Goal: Check status

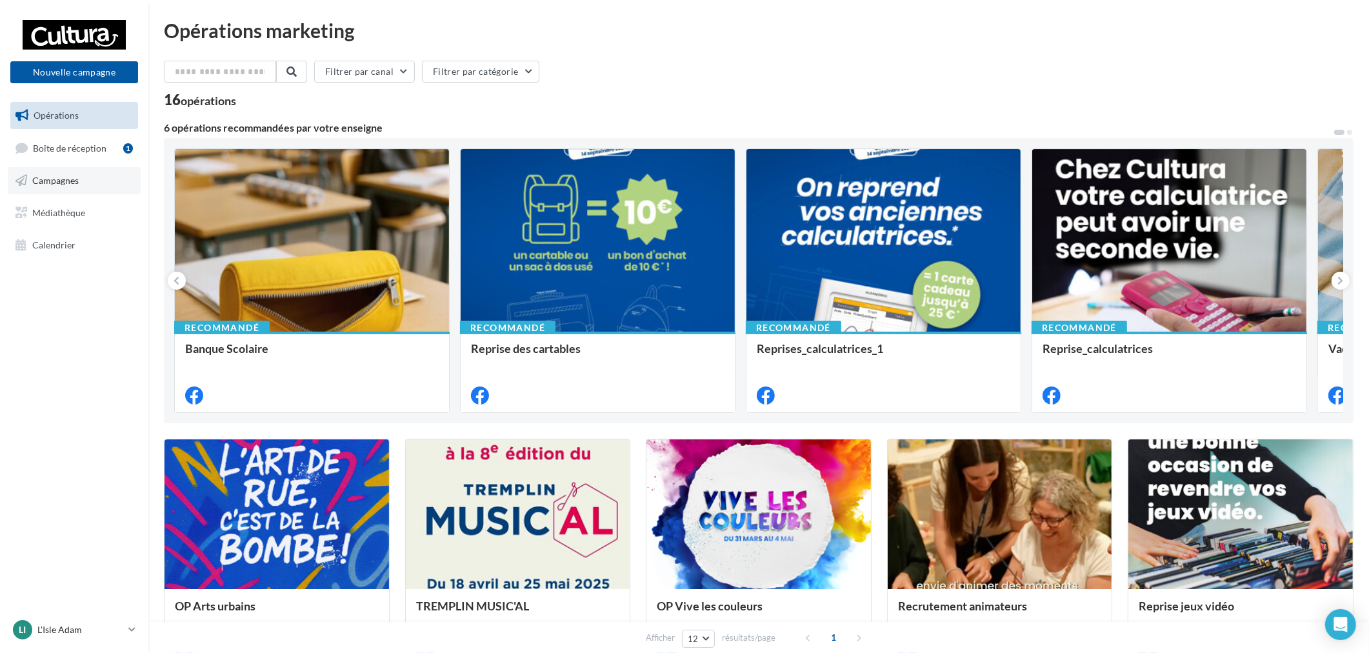
click at [93, 170] on link "Campagnes" at bounding box center [74, 180] width 133 height 27
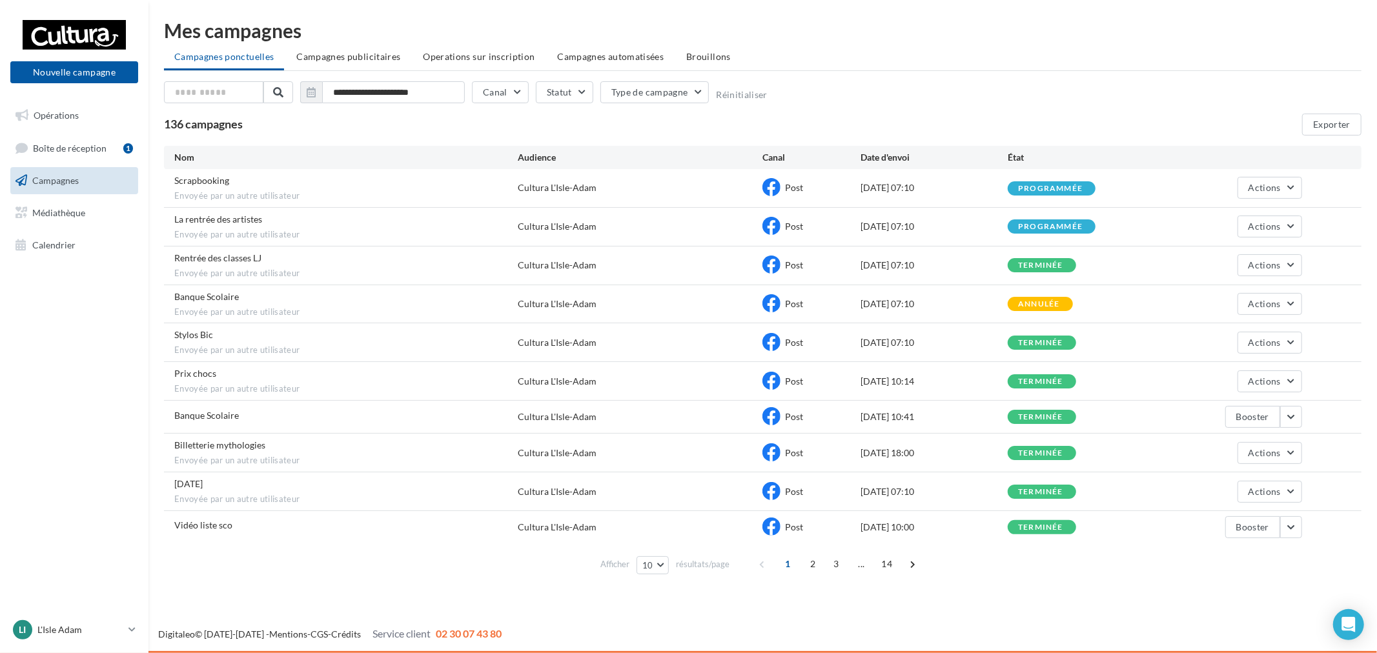
click at [384, 56] on span "Campagnes publicitaires" at bounding box center [348, 56] width 104 height 11
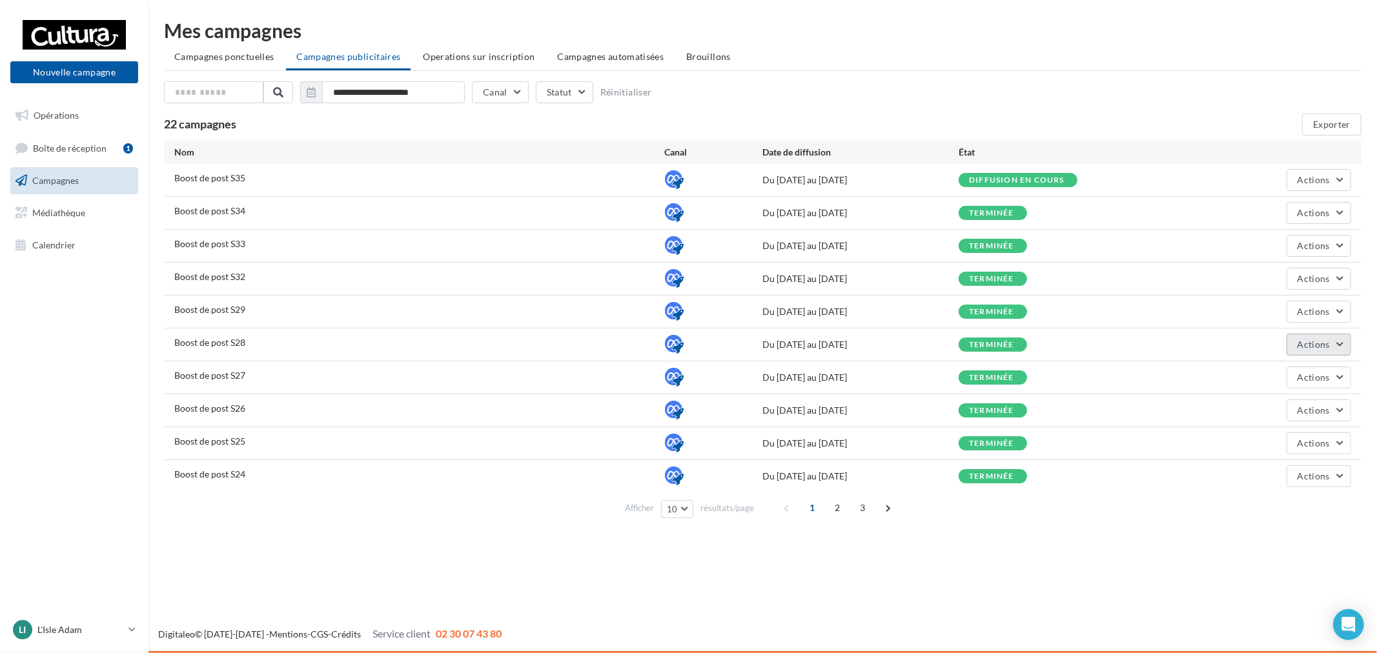
click at [1313, 347] on span "Actions" at bounding box center [1313, 344] width 32 height 11
click at [1288, 405] on button "Voir les résultats" at bounding box center [1286, 409] width 129 height 34
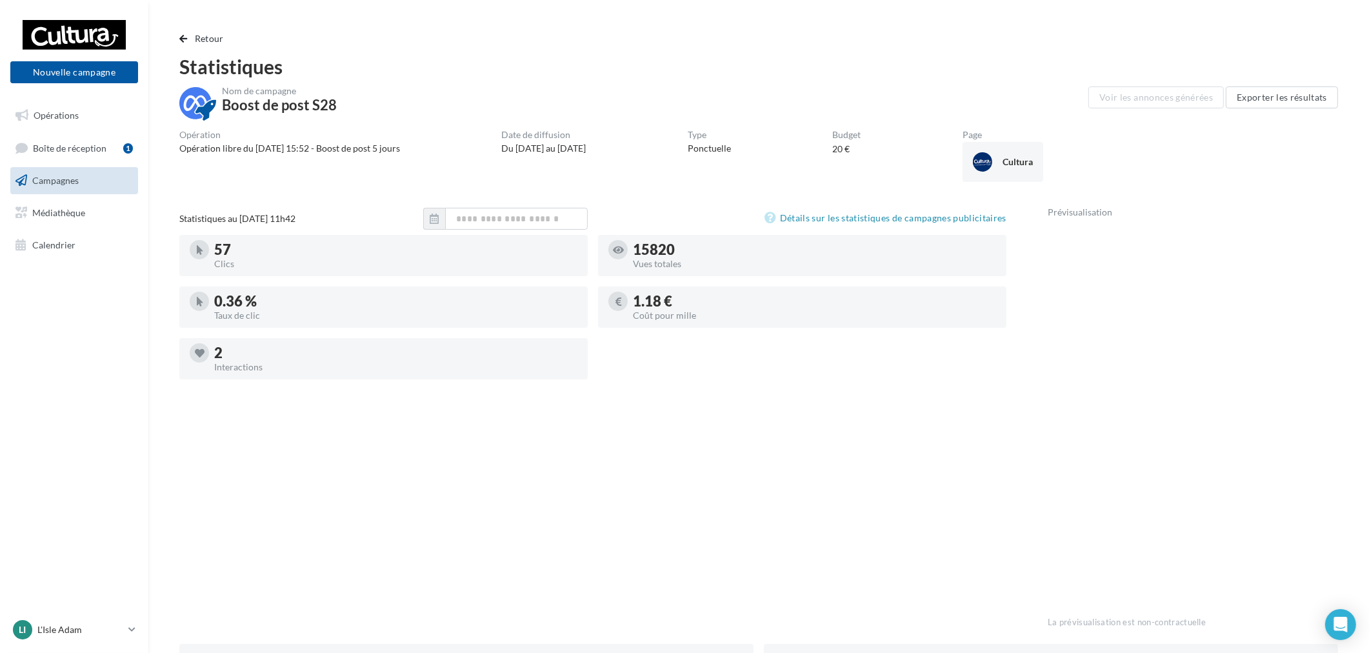
click at [211, 48] on div "Retour Statistiques Nom de campagne Boost de post S28 Voir les annonces générée…" at bounding box center [759, 520] width 1190 height 978
click at [211, 44] on button "Retour" at bounding box center [204, 38] width 50 height 15
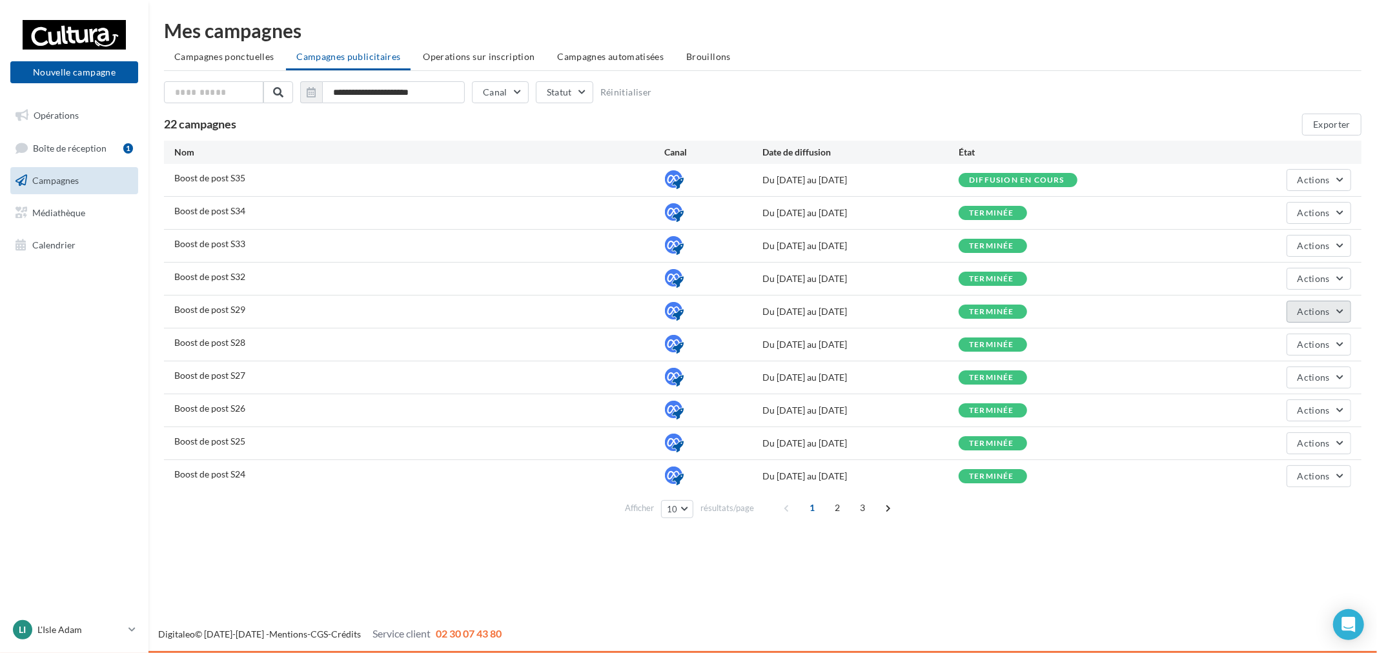
click at [1295, 307] on button "Actions" at bounding box center [1318, 312] width 65 height 22
click at [1312, 381] on button "Voir les résultats" at bounding box center [1286, 376] width 129 height 34
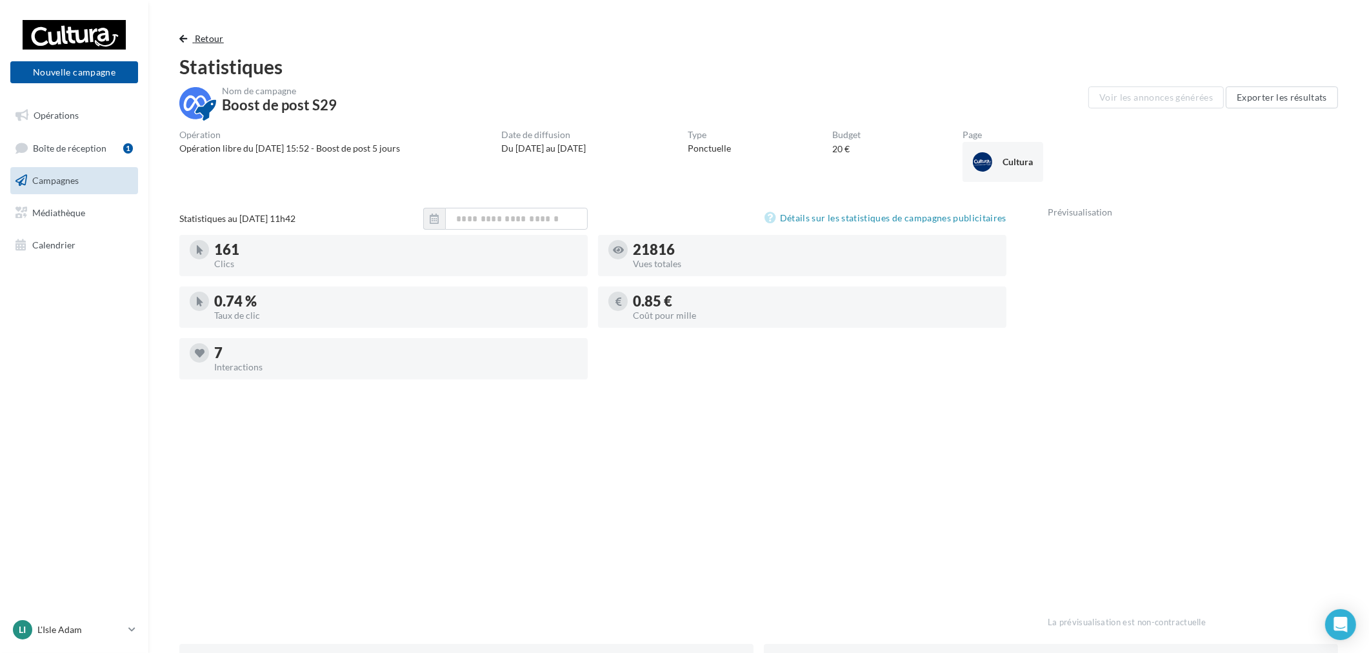
click at [191, 41] on button "Retour" at bounding box center [204, 38] width 50 height 15
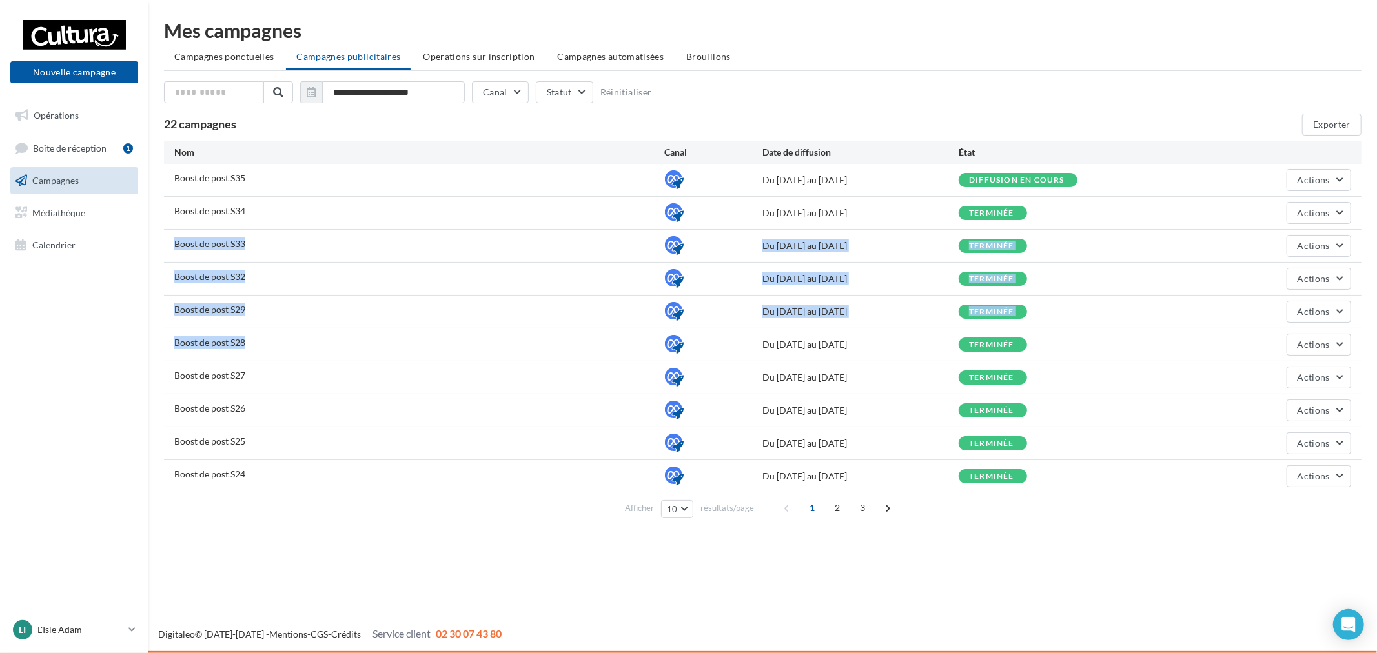
drag, startPoint x: 236, startPoint y: 234, endPoint x: 350, endPoint y: 342, distance: 157.5
click at [286, 334] on div "Boost de post S35 Du [DATE] au [DATE] Diffusion en cours Actions Boost de post …" at bounding box center [762, 328] width 1197 height 328
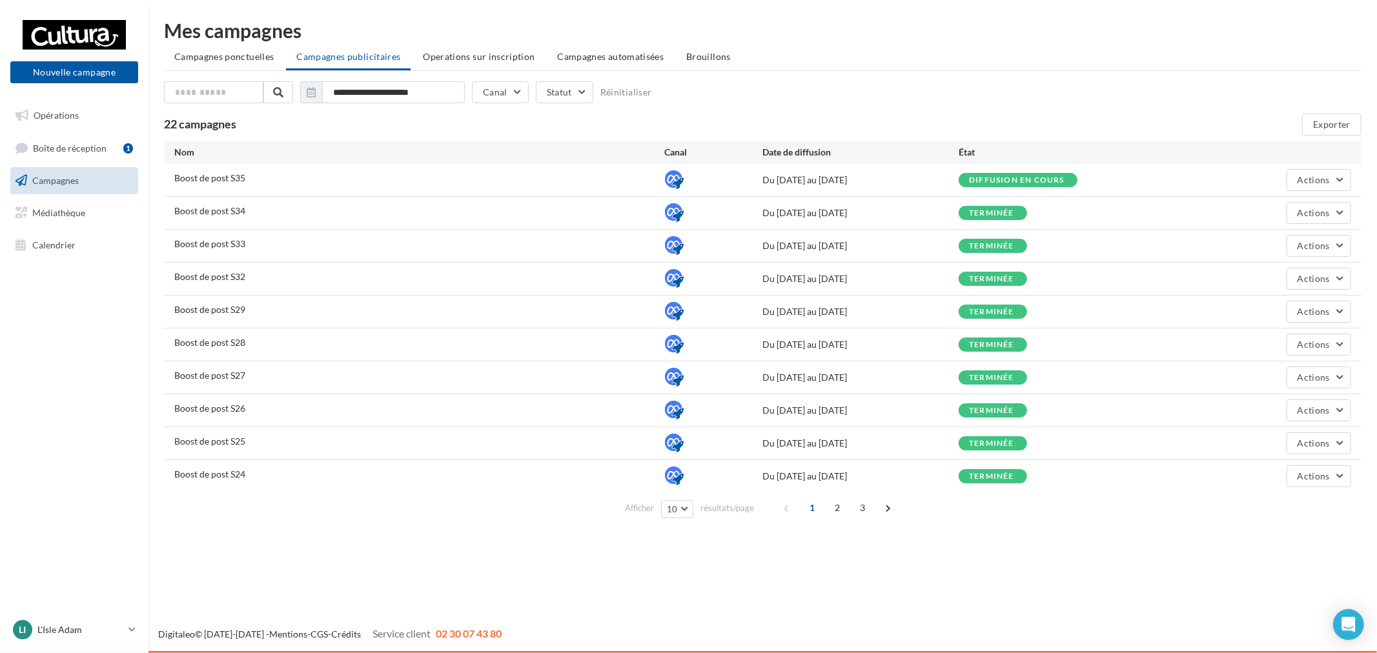
click at [392, 342] on div "Boost de post S28" at bounding box center [419, 344] width 490 height 16
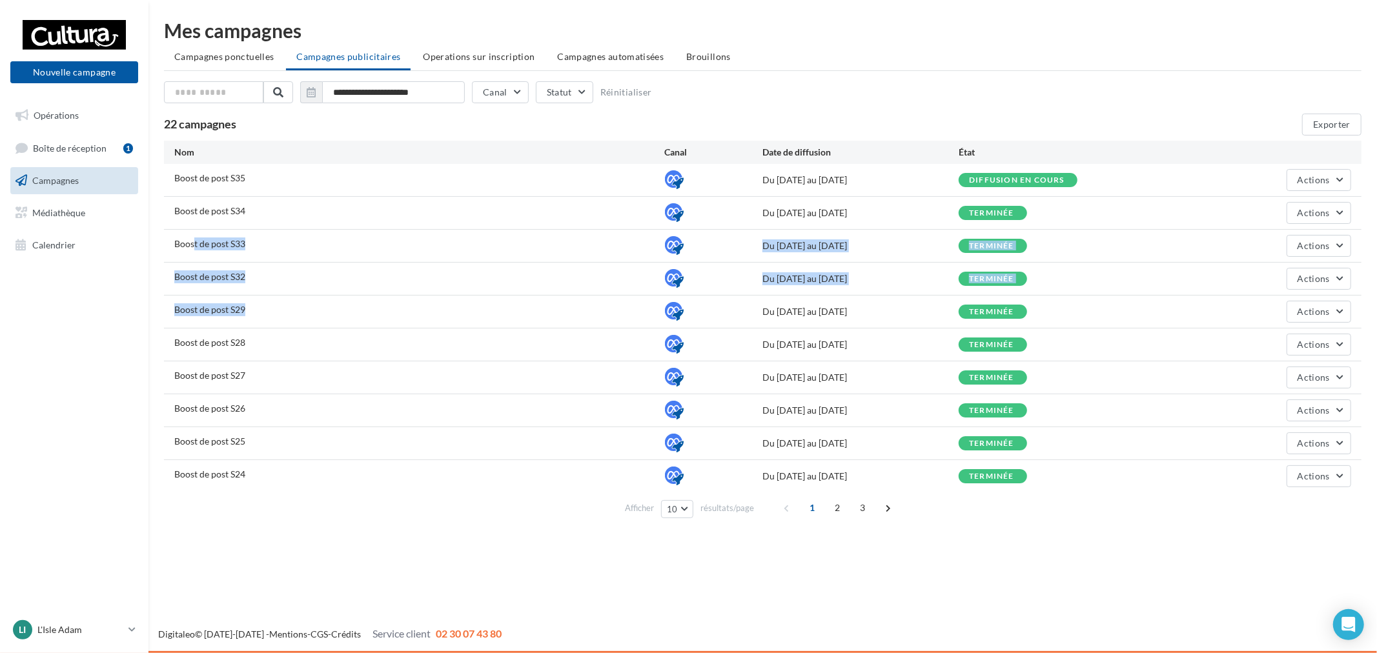
drag, startPoint x: 194, startPoint y: 239, endPoint x: 343, endPoint y: 336, distance: 176.9
click at [285, 329] on div "Boost de post S35 Du [DATE] au [DATE] Diffusion en cours Actions Boost de post …" at bounding box center [762, 328] width 1197 height 328
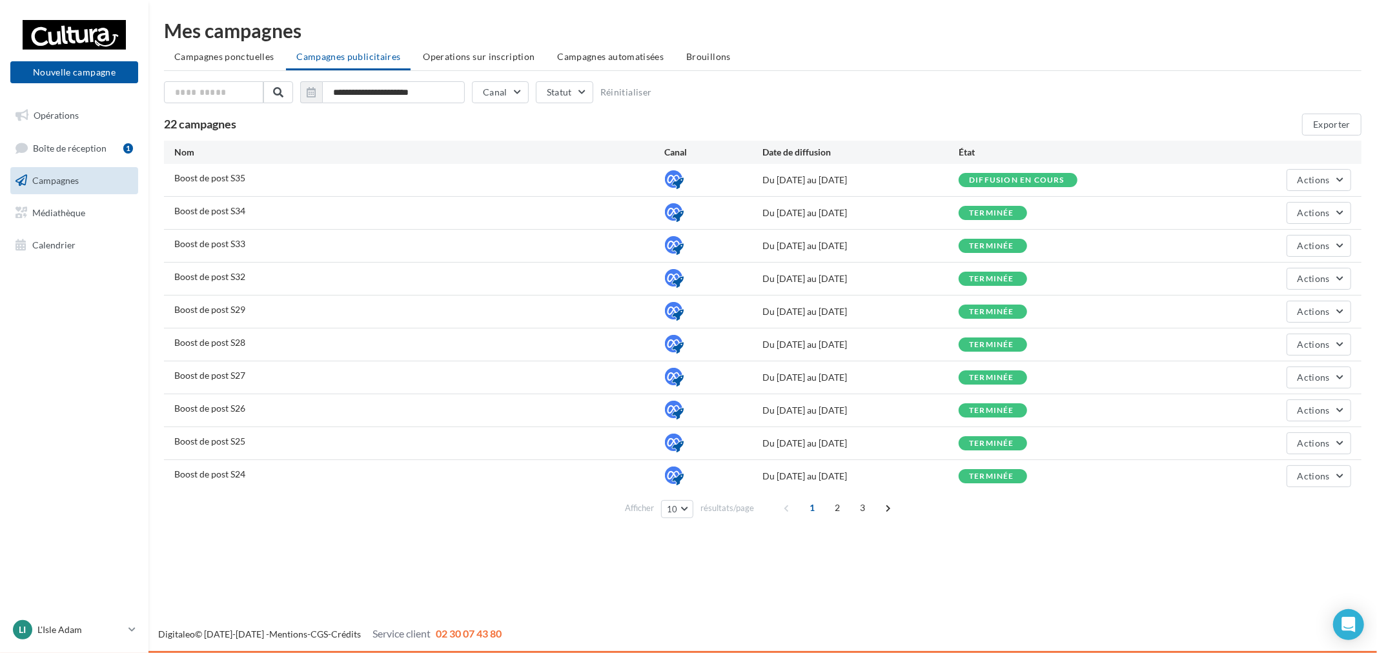
click at [363, 338] on div "Boost de post S28" at bounding box center [419, 344] width 490 height 16
drag, startPoint x: 186, startPoint y: 271, endPoint x: 299, endPoint y: 272, distance: 113.6
click at [299, 272] on div "Boost de post S32" at bounding box center [419, 278] width 490 height 16
click at [295, 281] on div "Boost de post S32" at bounding box center [419, 278] width 490 height 16
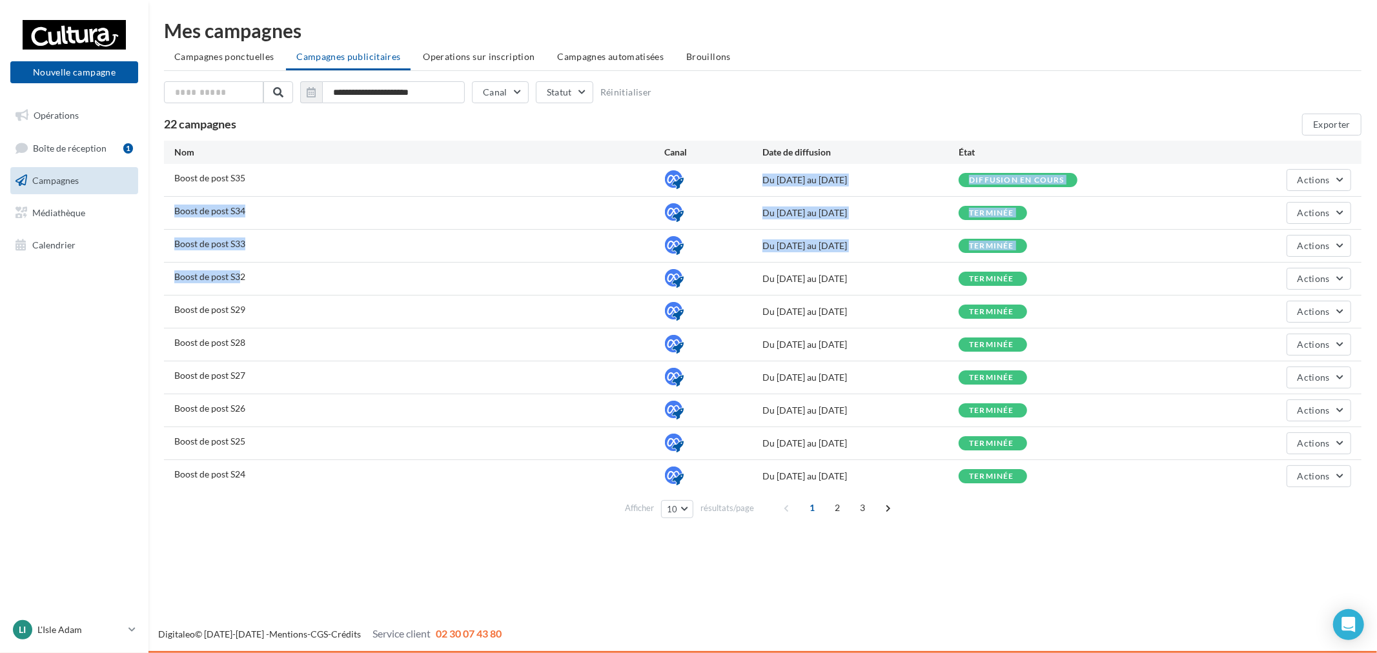
drag, startPoint x: 235, startPoint y: 278, endPoint x: 203, endPoint y: 252, distance: 41.3
click at [176, 188] on div "Boost de post S35 Du [DATE] au [DATE] Diffusion en cours Actions Boost de post …" at bounding box center [762, 328] width 1197 height 328
click at [209, 256] on div "Boost de post S33 Du [DATE] au [DATE] terminée Actions" at bounding box center [762, 246] width 1197 height 32
click at [185, 199] on div "Boost de post S34 Du [DATE] au [DATE] terminée Actions" at bounding box center [762, 213] width 1197 height 32
drag, startPoint x: 239, startPoint y: 204, endPoint x: 287, endPoint y: 337, distance: 141.3
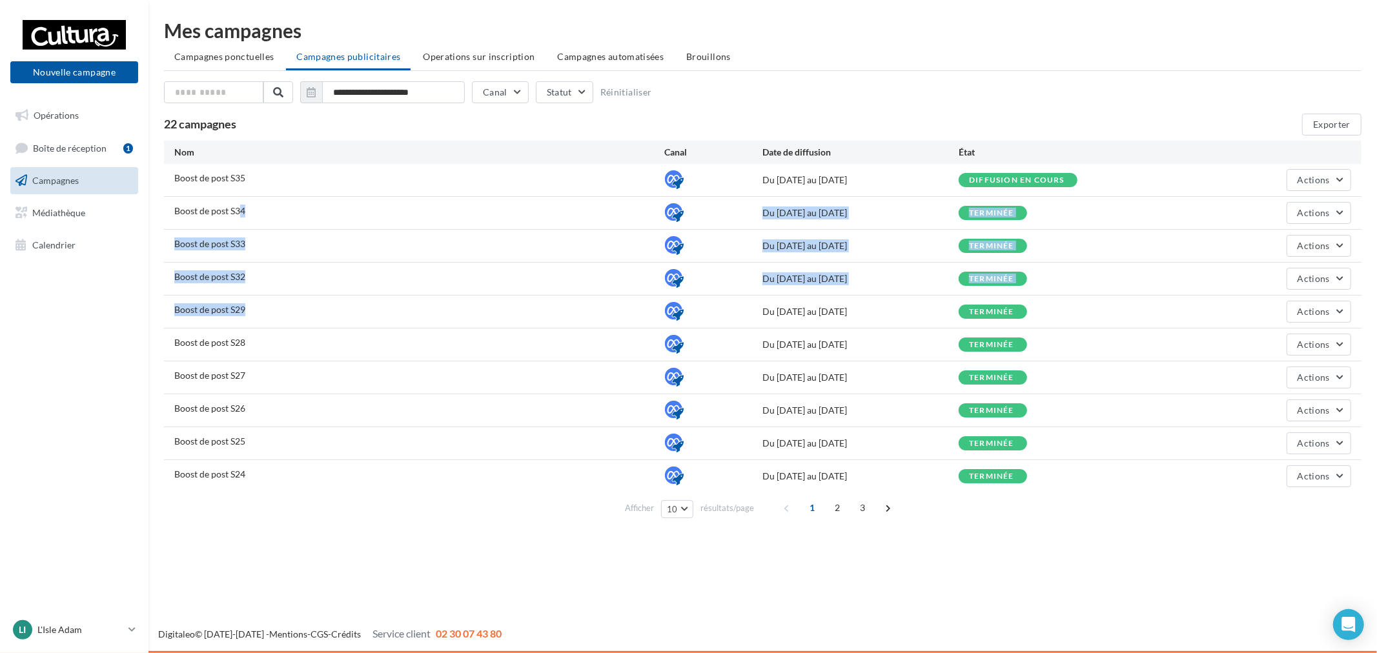
click at [233, 337] on div "Boost de post S35 Du [DATE] au [DATE] Diffusion en cours Actions Boost de post …" at bounding box center [762, 328] width 1197 height 328
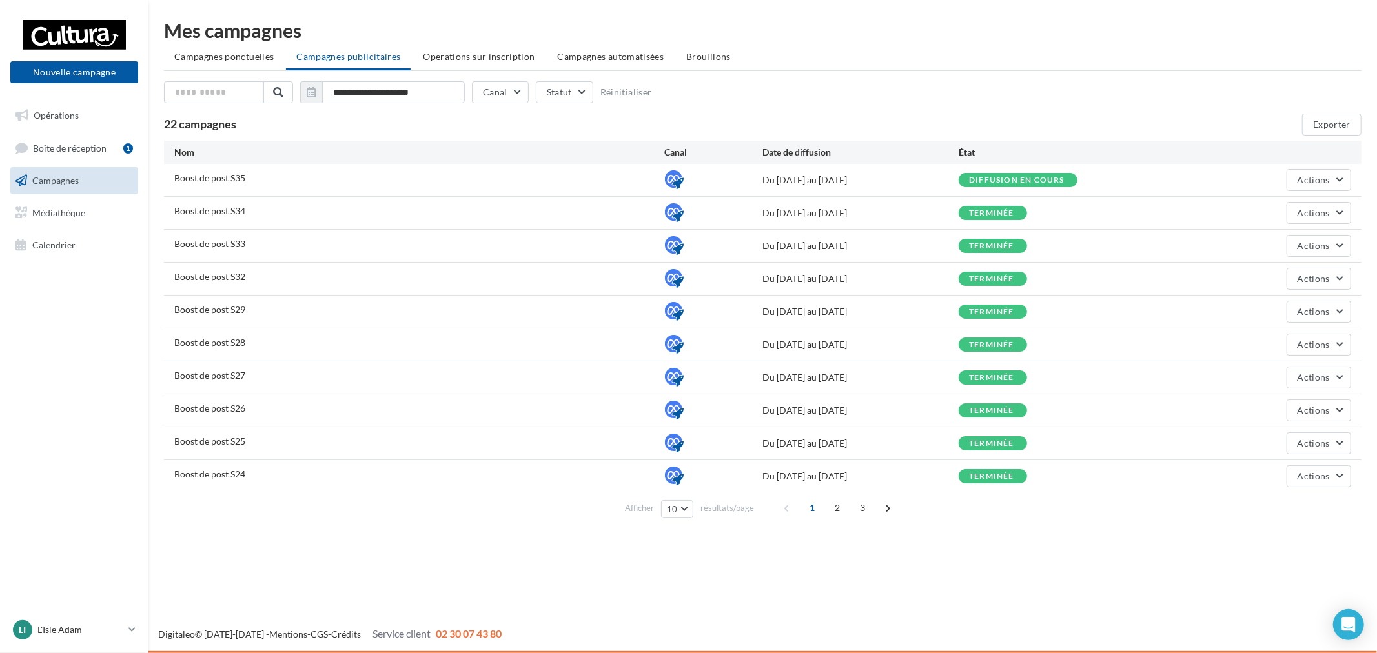
click at [350, 333] on div "Boost de post S28 Du [DATE] au [DATE] terminée Actions" at bounding box center [762, 344] width 1197 height 32
drag, startPoint x: 217, startPoint y: 310, endPoint x: 1330, endPoint y: 286, distance: 1112.8
click at [1330, 286] on div "Boost de post S35 Du [DATE] au [DATE] Diffusion en cours Actions Boost de post …" at bounding box center [762, 328] width 1197 height 328
click at [1330, 286] on button "Actions" at bounding box center [1318, 279] width 65 height 22
click at [1275, 346] on button "Voir les résultats" at bounding box center [1286, 343] width 129 height 34
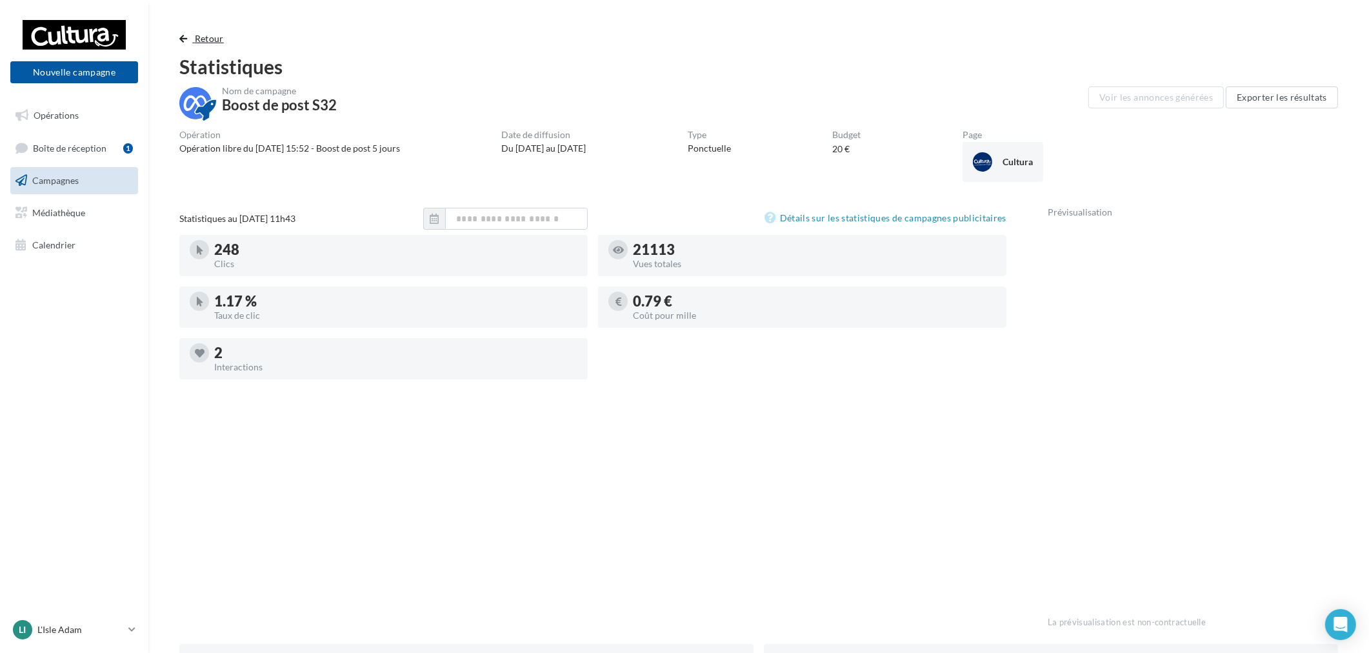
click at [188, 35] on button "Retour" at bounding box center [204, 38] width 50 height 15
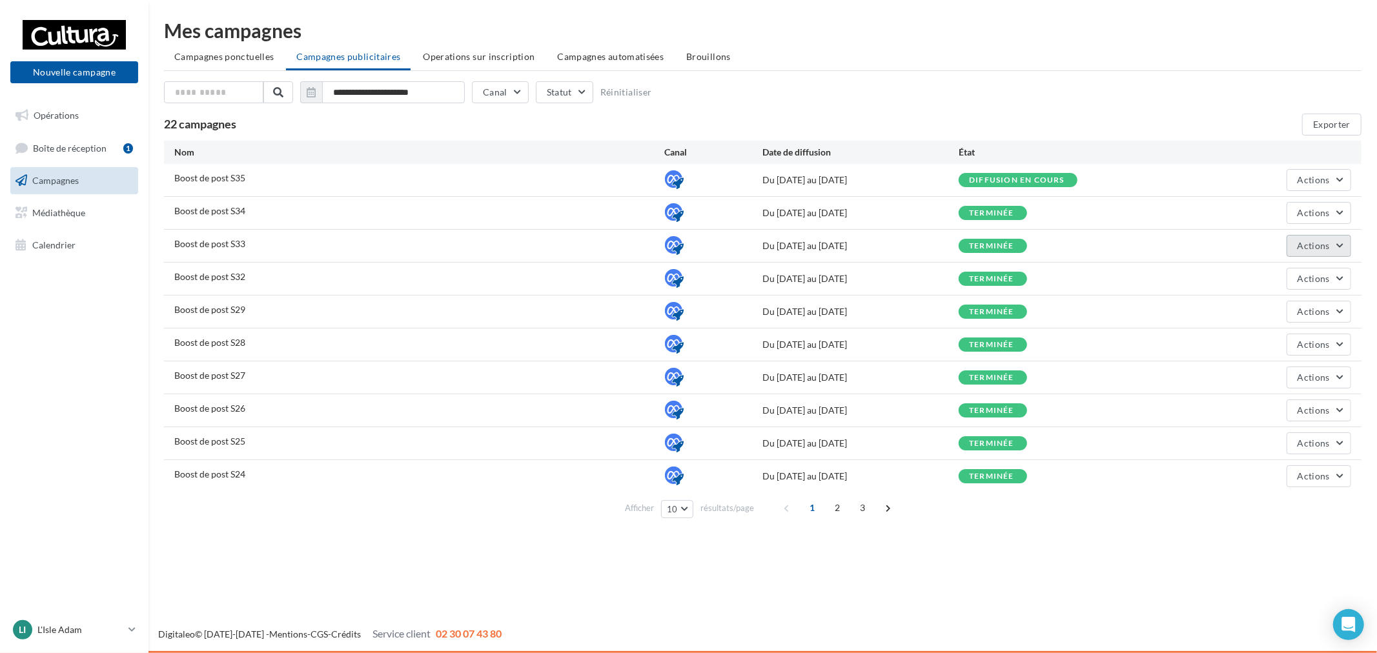
click at [1330, 243] on button "Actions" at bounding box center [1318, 246] width 65 height 22
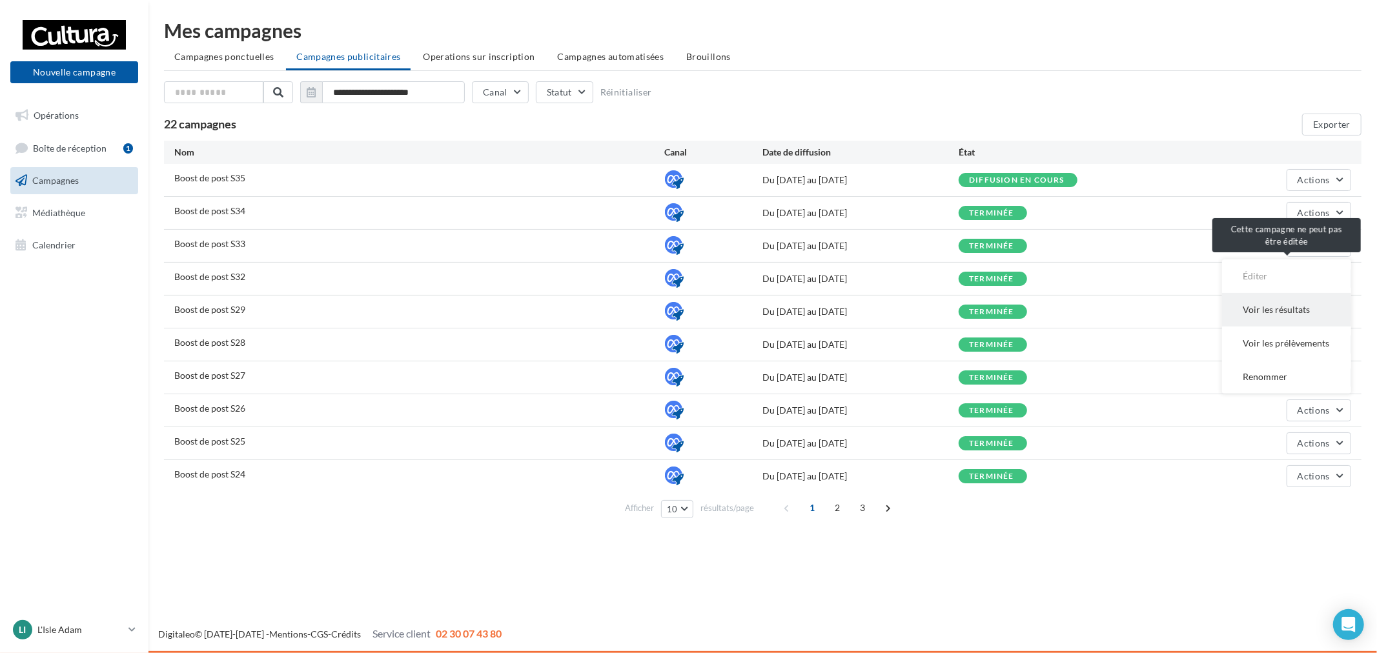
click at [1291, 304] on button "Voir les résultats" at bounding box center [1286, 310] width 129 height 34
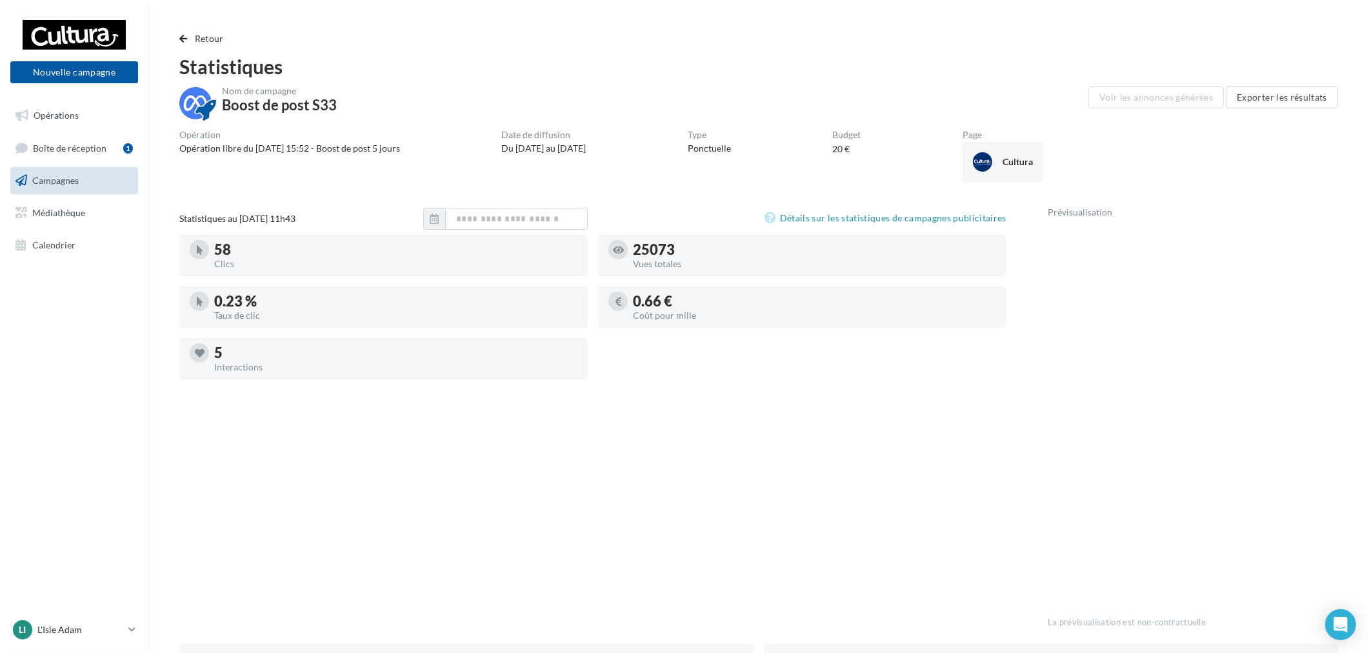
click at [216, 54] on div "Retour Statistiques Nom de campagne Boost de post S33 Voir les annonces générée…" at bounding box center [759, 520] width 1190 height 978
click at [196, 43] on button "Retour" at bounding box center [204, 38] width 50 height 15
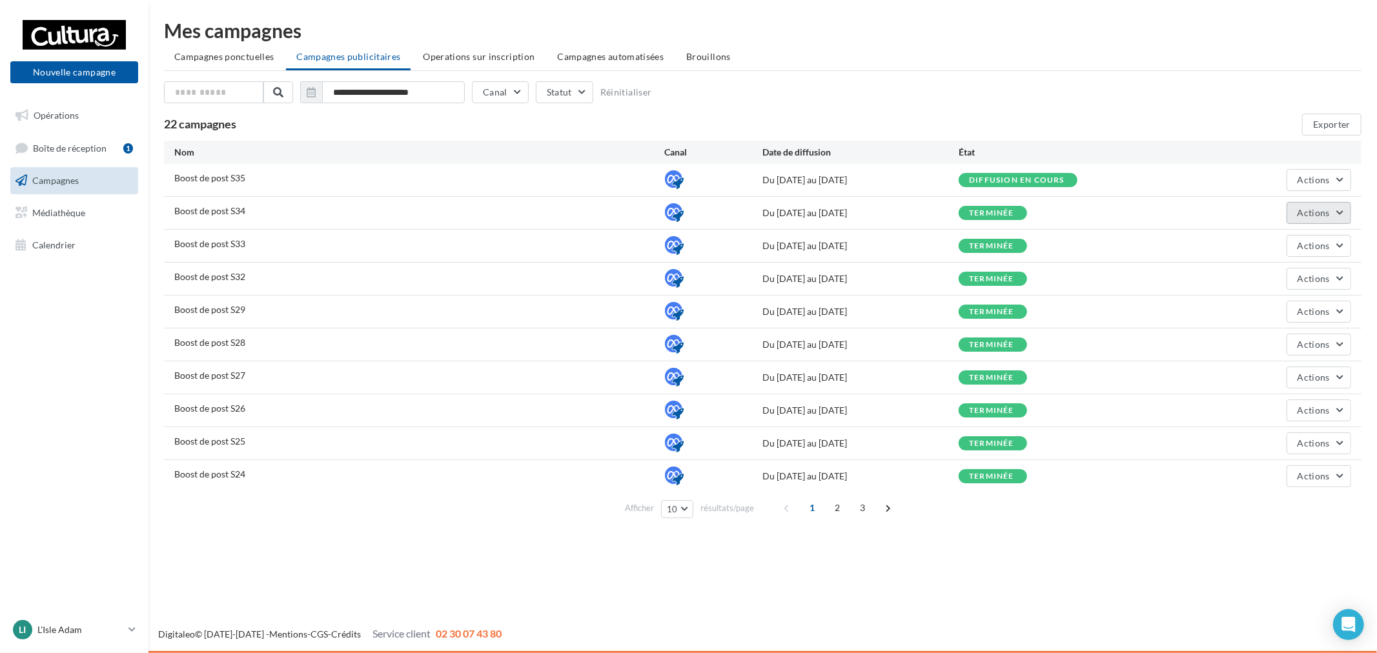
click at [1336, 217] on button "Actions" at bounding box center [1318, 213] width 65 height 22
click at [1295, 268] on button "Voir les résultats" at bounding box center [1286, 277] width 129 height 34
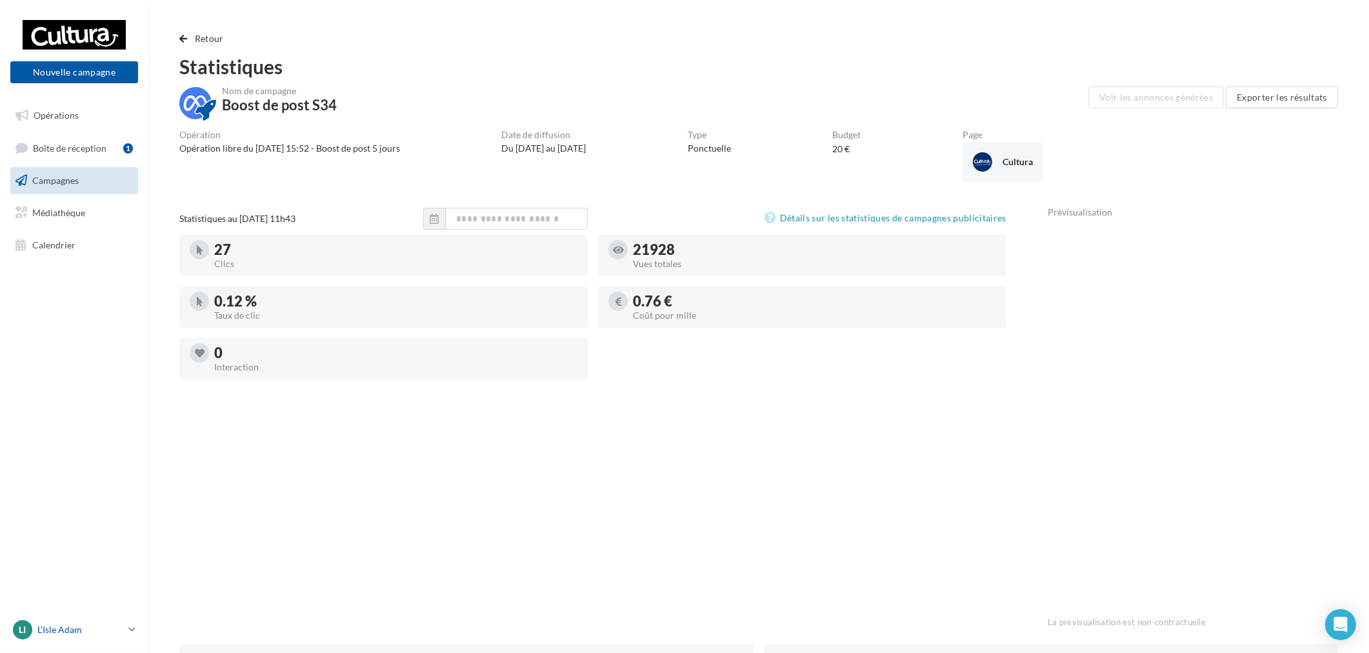
click at [87, 635] on p "L'Isle Adam" at bounding box center [80, 629] width 86 height 13
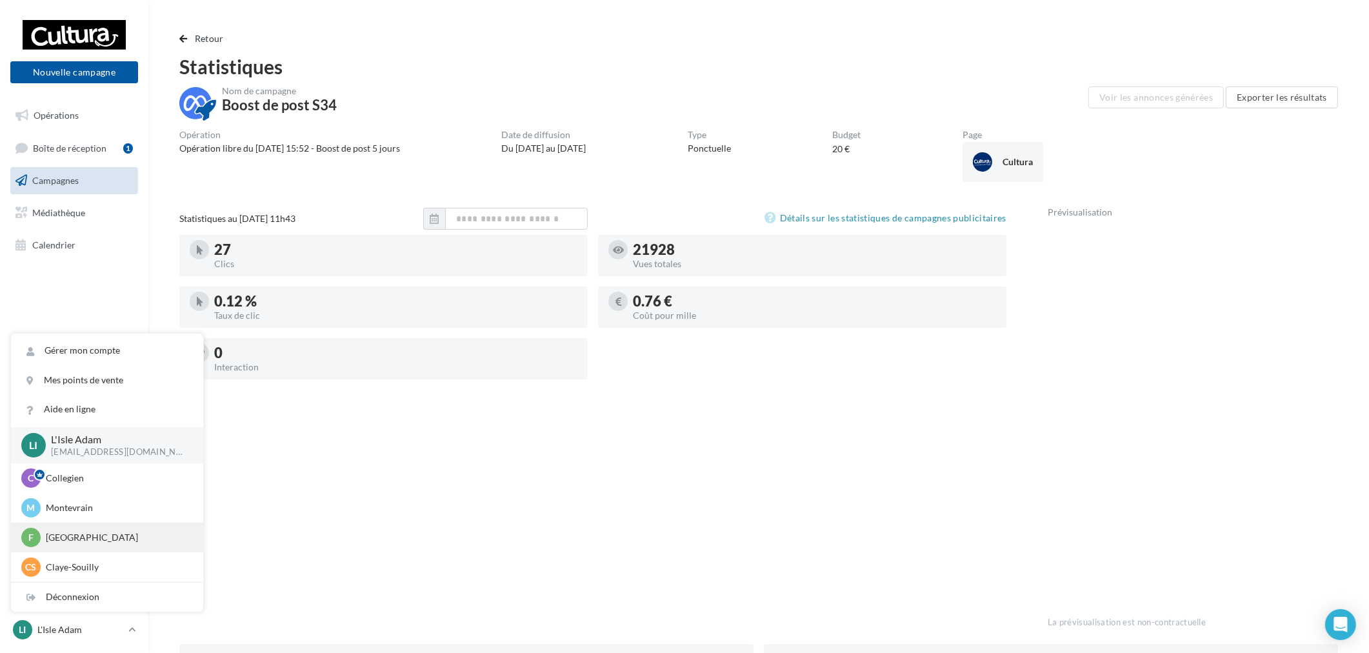
click at [81, 538] on p "[GEOGRAPHIC_DATA]" at bounding box center [117, 537] width 142 height 13
click at [104, 536] on p "[GEOGRAPHIC_DATA]" at bounding box center [117, 537] width 142 height 13
